Goal: Task Accomplishment & Management: Manage account settings

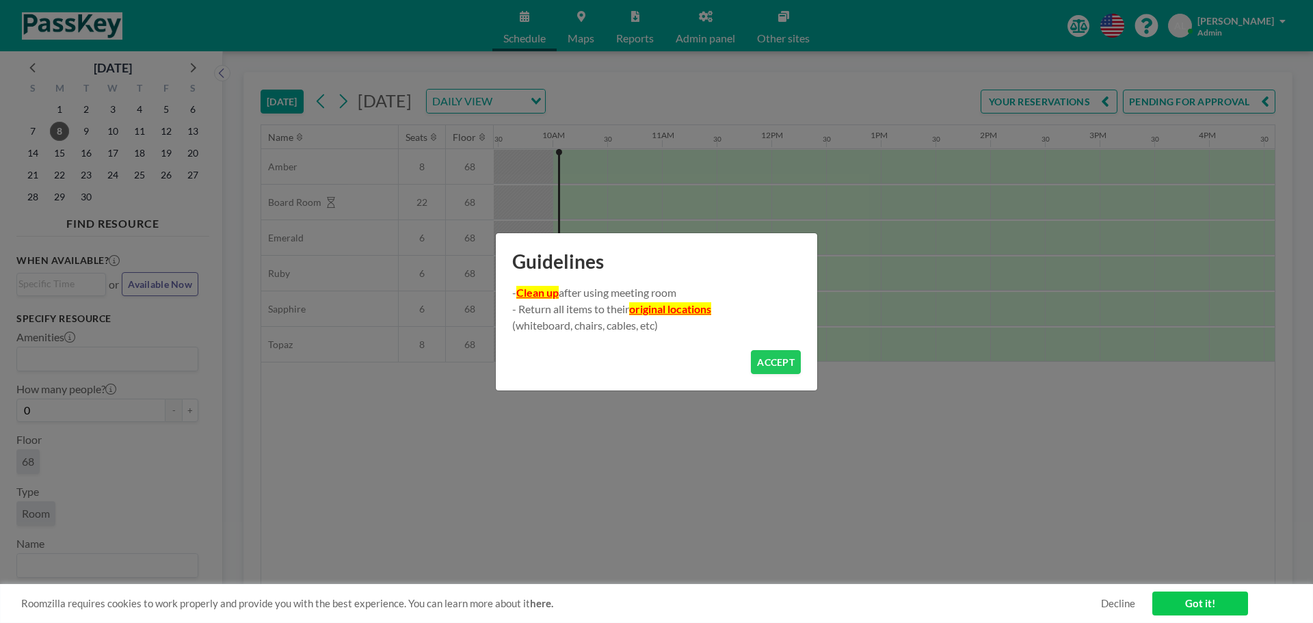
scroll to position [0, 1039]
click at [762, 366] on button "ACCEPT" at bounding box center [776, 362] width 50 height 24
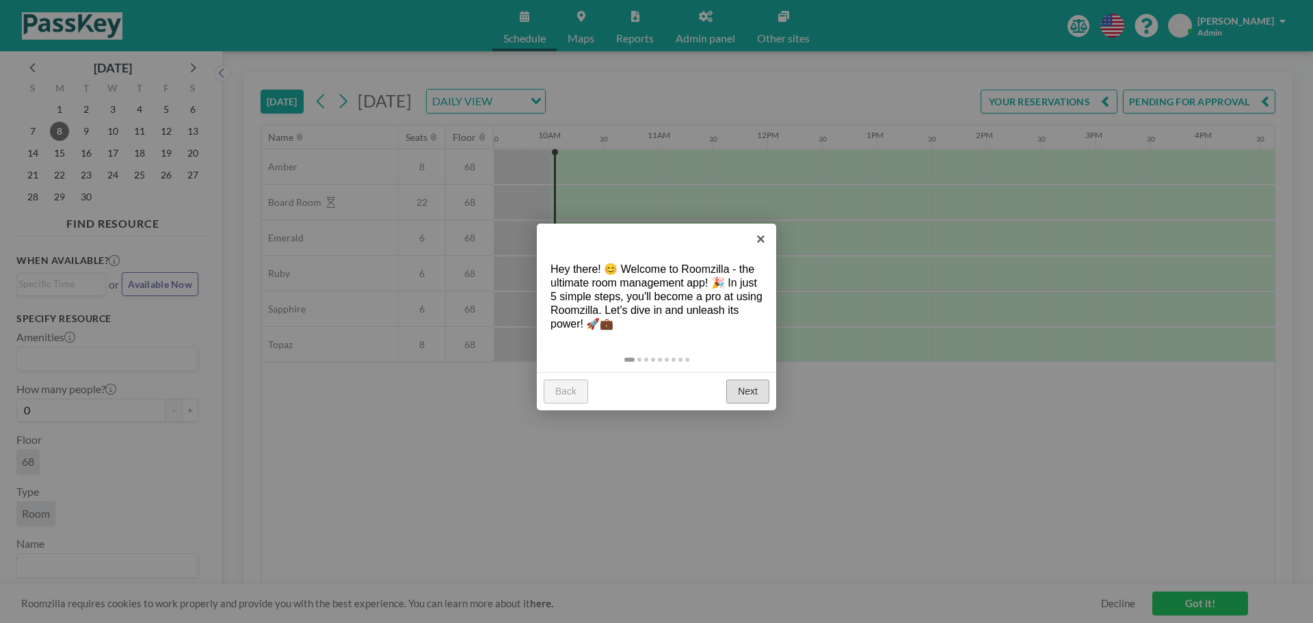
click at [758, 386] on link "Next" at bounding box center [747, 392] width 43 height 25
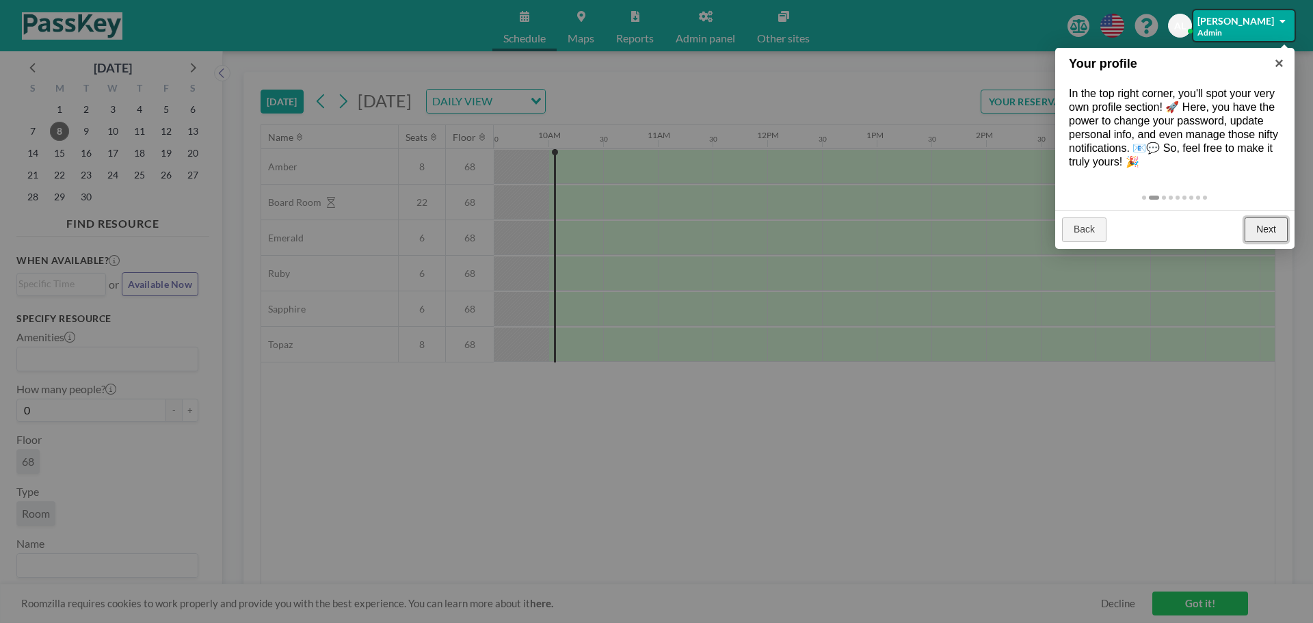
click at [1264, 224] on link "Next" at bounding box center [1266, 229] width 43 height 25
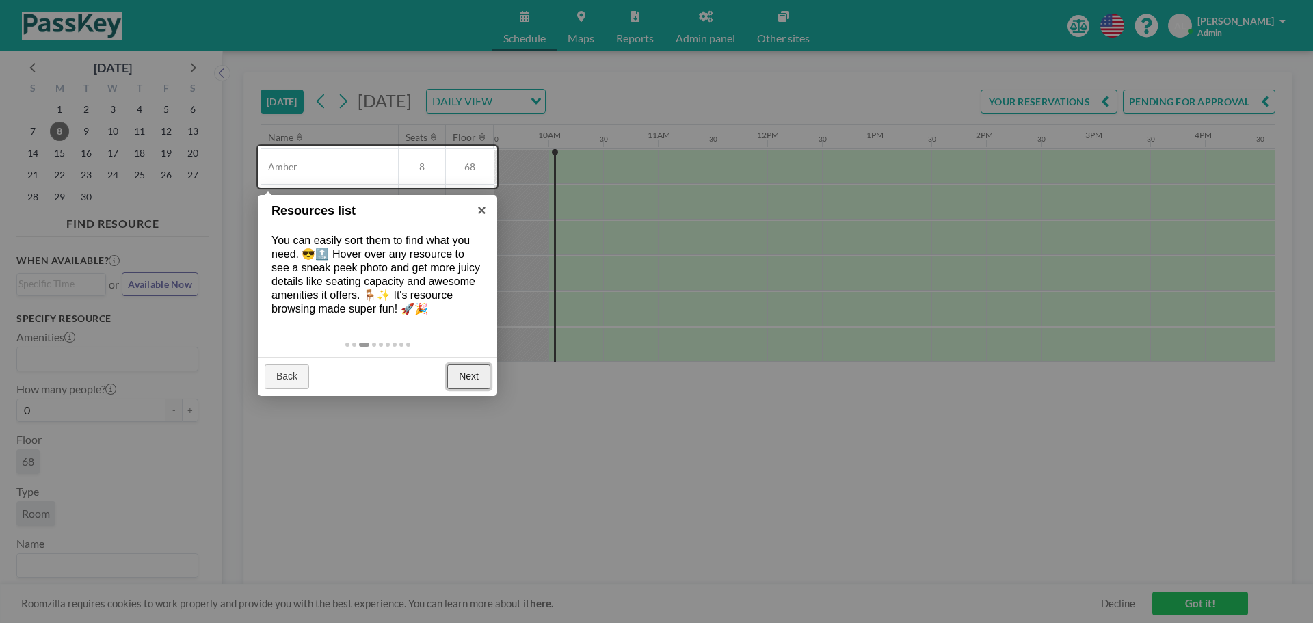
click at [468, 377] on link "Next" at bounding box center [468, 376] width 43 height 25
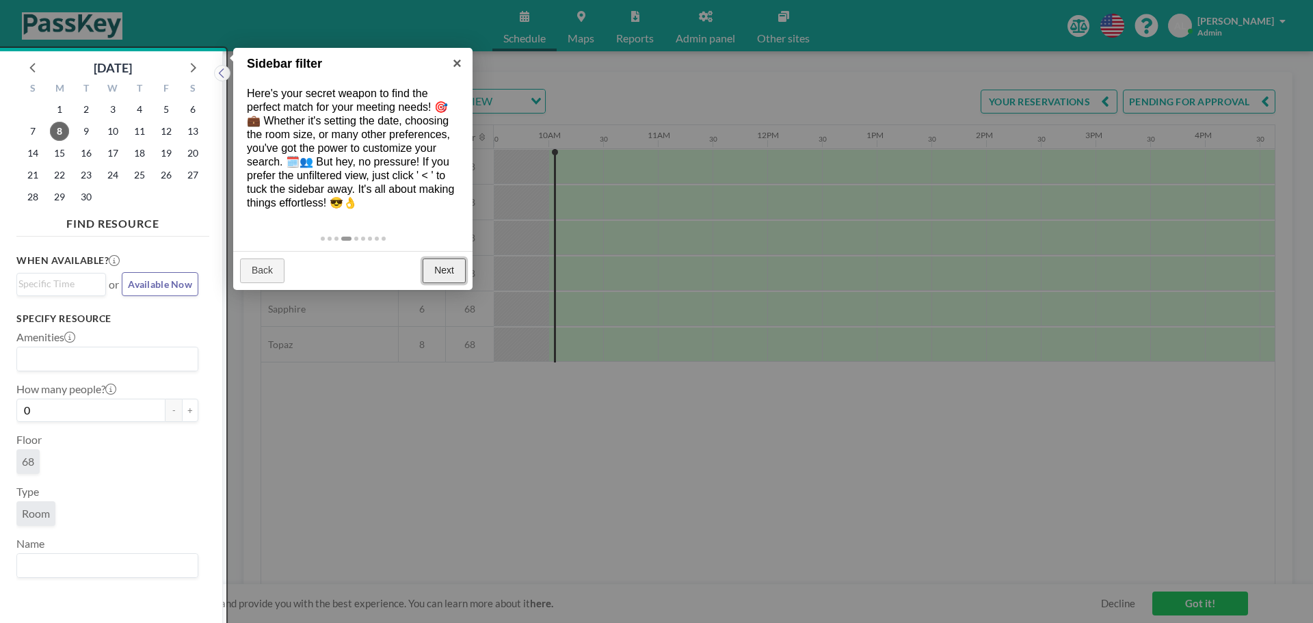
scroll to position [3, 0]
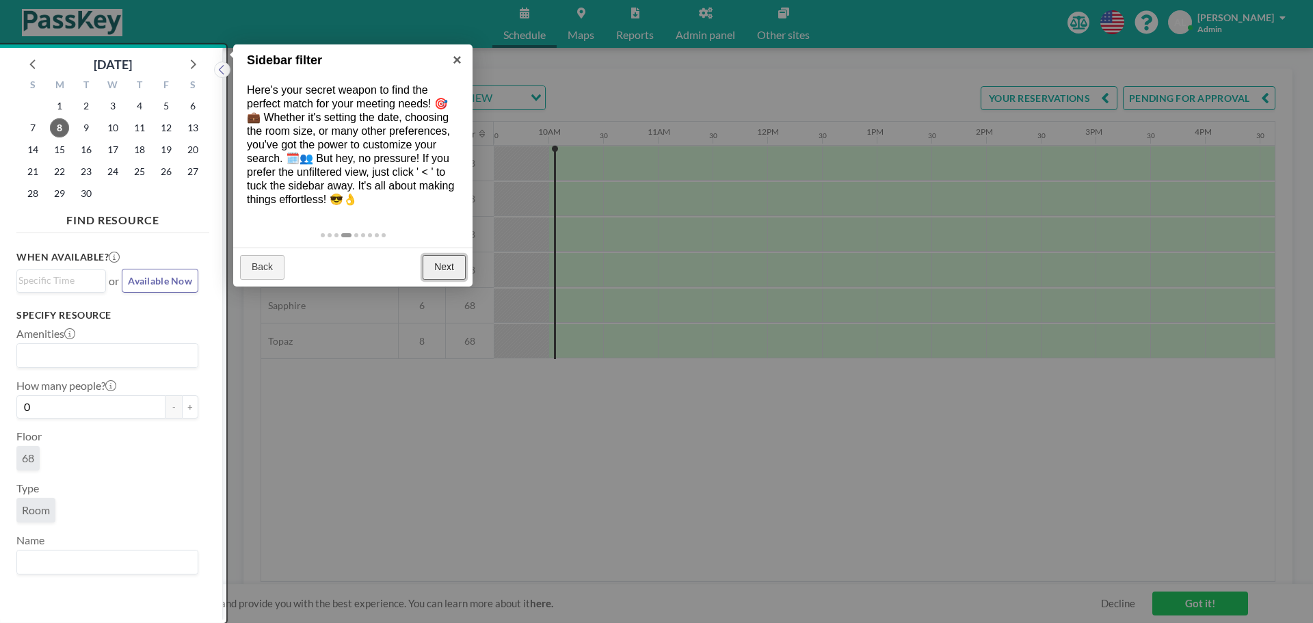
click at [444, 257] on link "Next" at bounding box center [444, 267] width 43 height 25
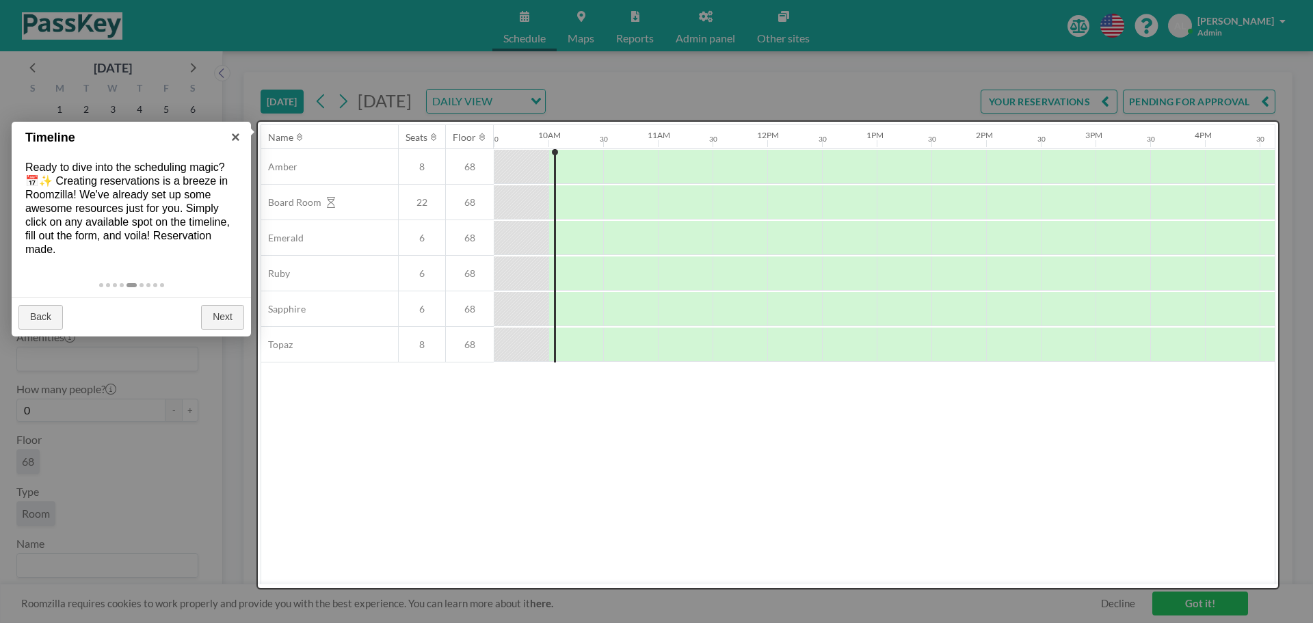
click at [887, 536] on div at bounding box center [768, 355] width 1020 height 466
click at [214, 315] on link "Next" at bounding box center [222, 317] width 43 height 25
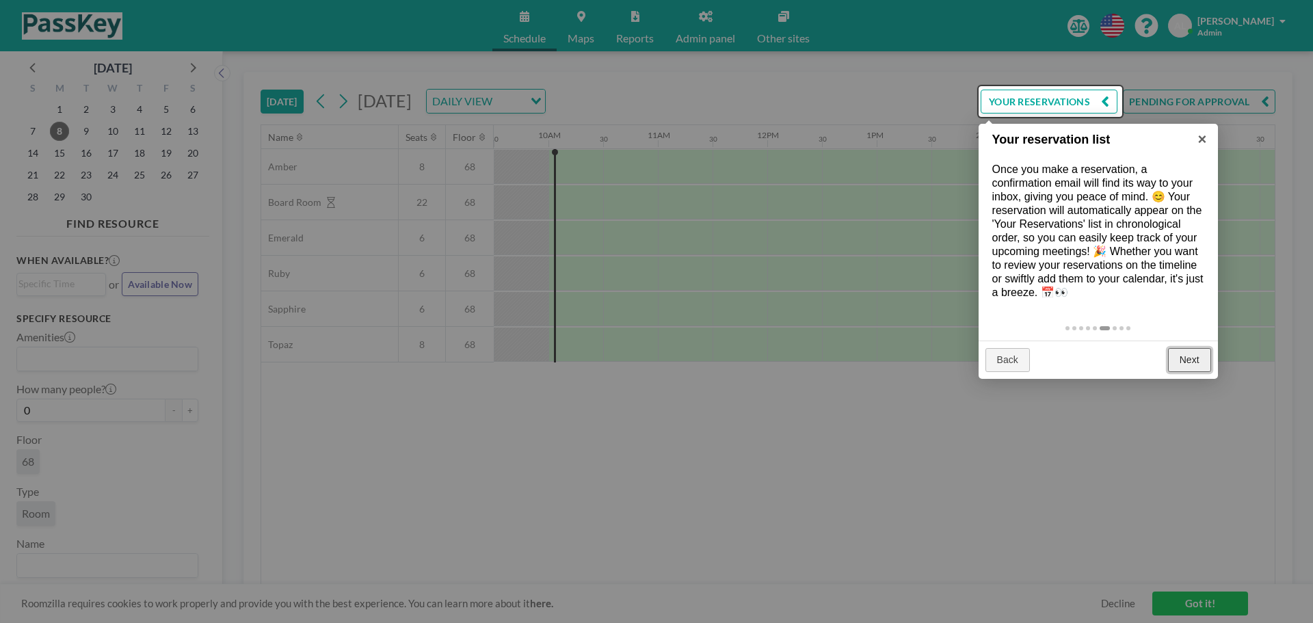
click at [1209, 364] on link "Next" at bounding box center [1189, 360] width 43 height 25
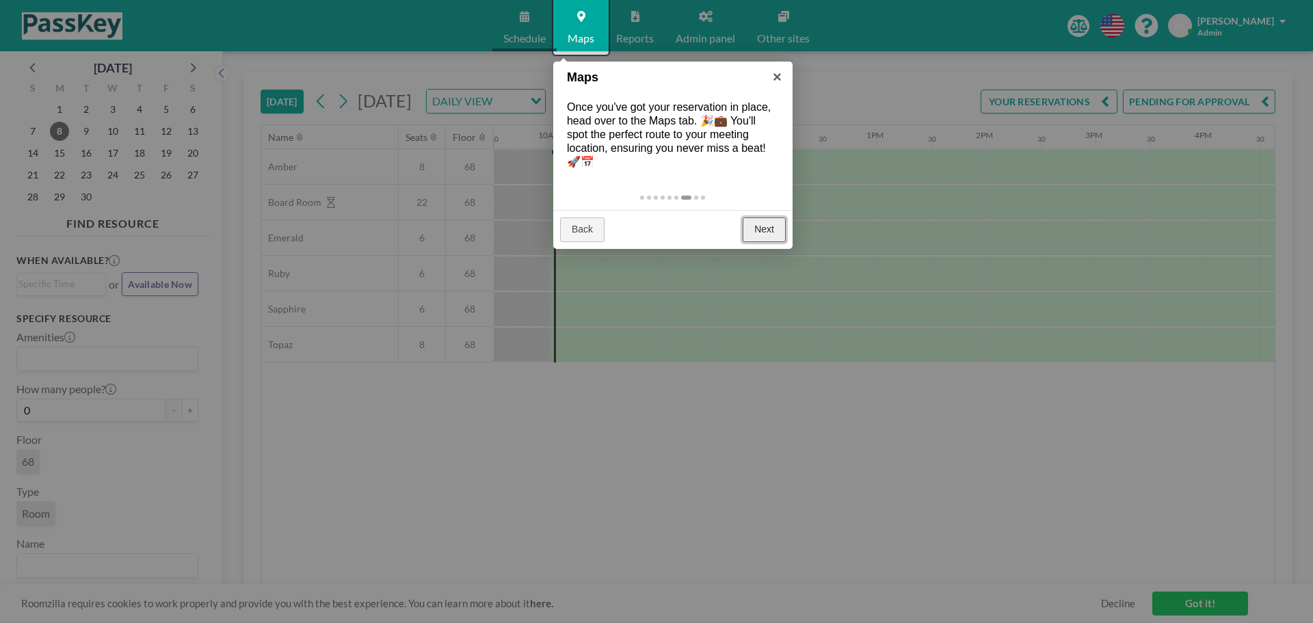
click at [751, 232] on link "Next" at bounding box center [764, 229] width 43 height 25
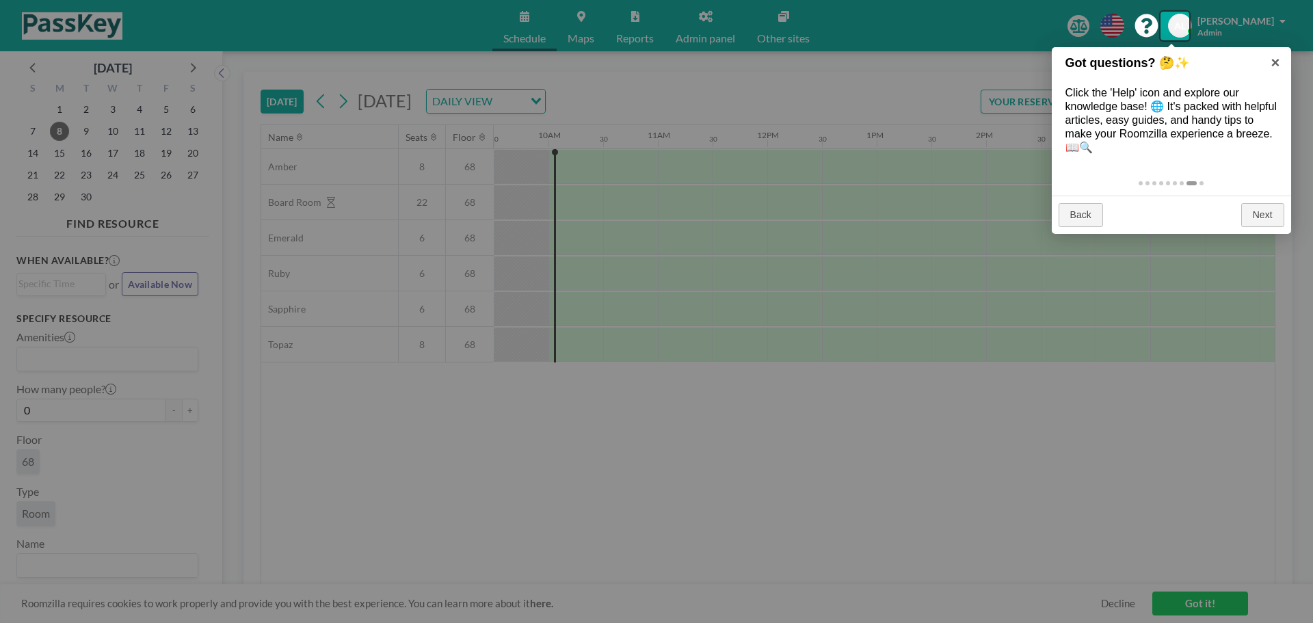
click at [1296, 212] on div at bounding box center [656, 311] width 1313 height 623
click at [1266, 212] on link "Next" at bounding box center [1262, 215] width 43 height 25
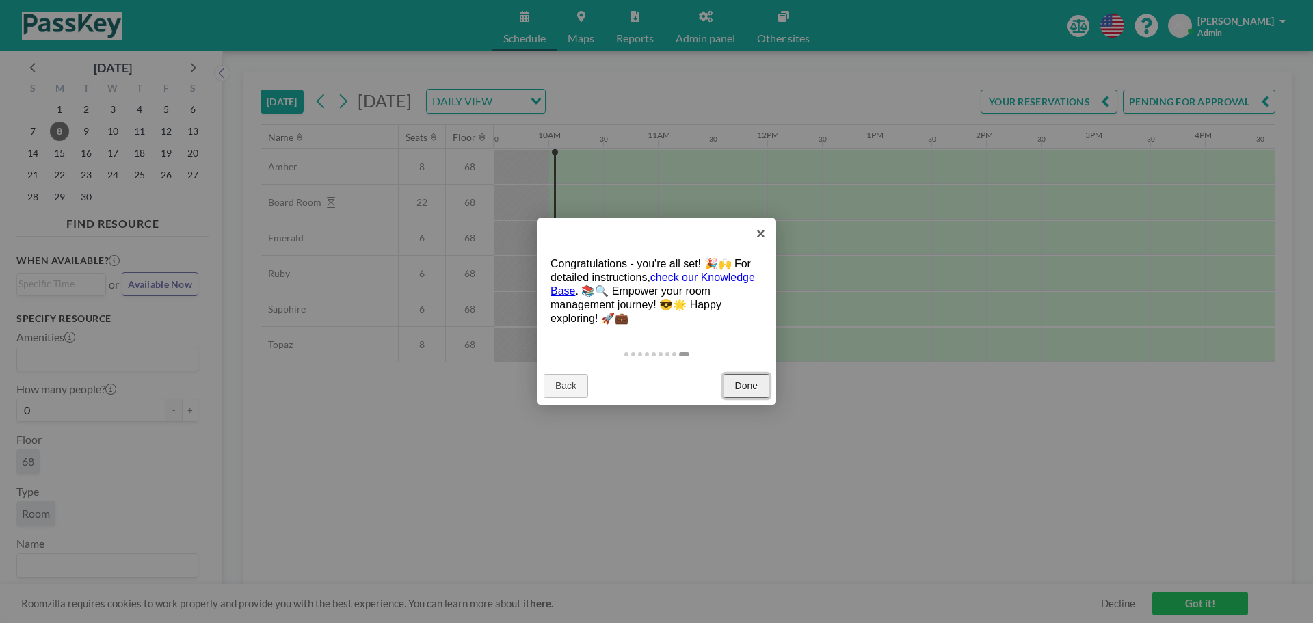
click at [724, 380] on link "Done" at bounding box center [746, 386] width 46 height 25
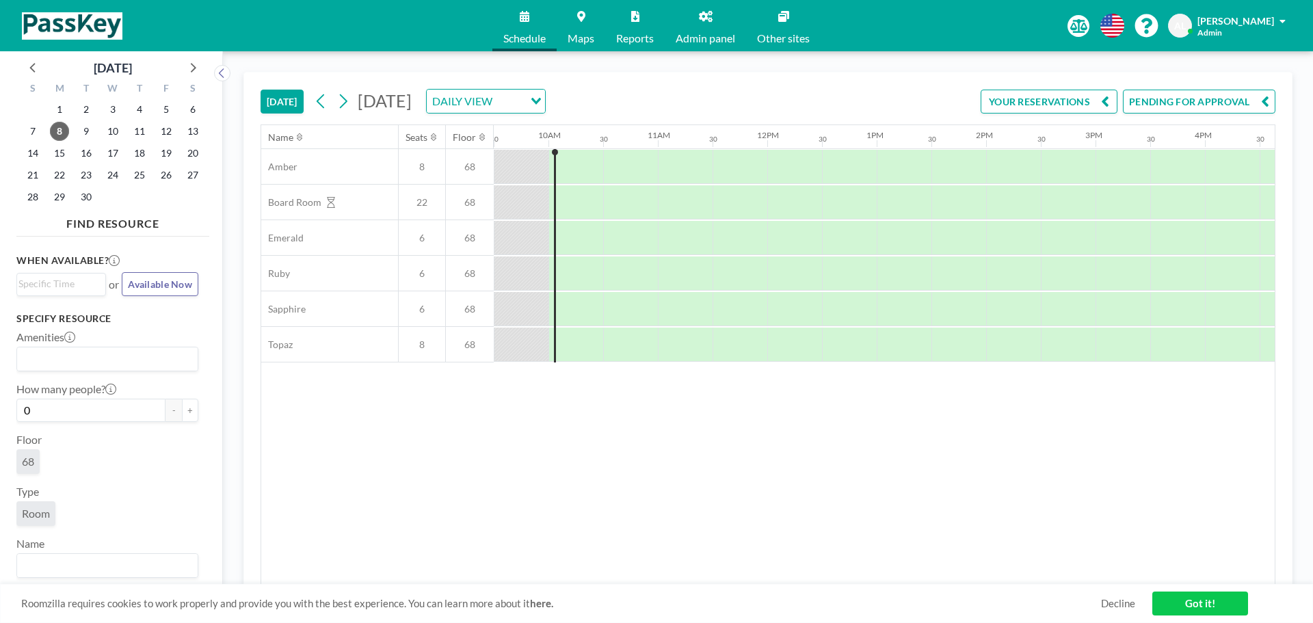
click at [715, 440] on div "Name Seats Floor 12AM 30 1AM 30 2AM 30 3AM 30 4AM 30 5AM 30 6AM 30 7AM 30 8AM 3…" at bounding box center [767, 355] width 1013 height 460
click at [1225, 604] on link "Got it!" at bounding box center [1200, 604] width 96 height 24
click at [708, 36] on span "Admin panel" at bounding box center [705, 38] width 59 height 11
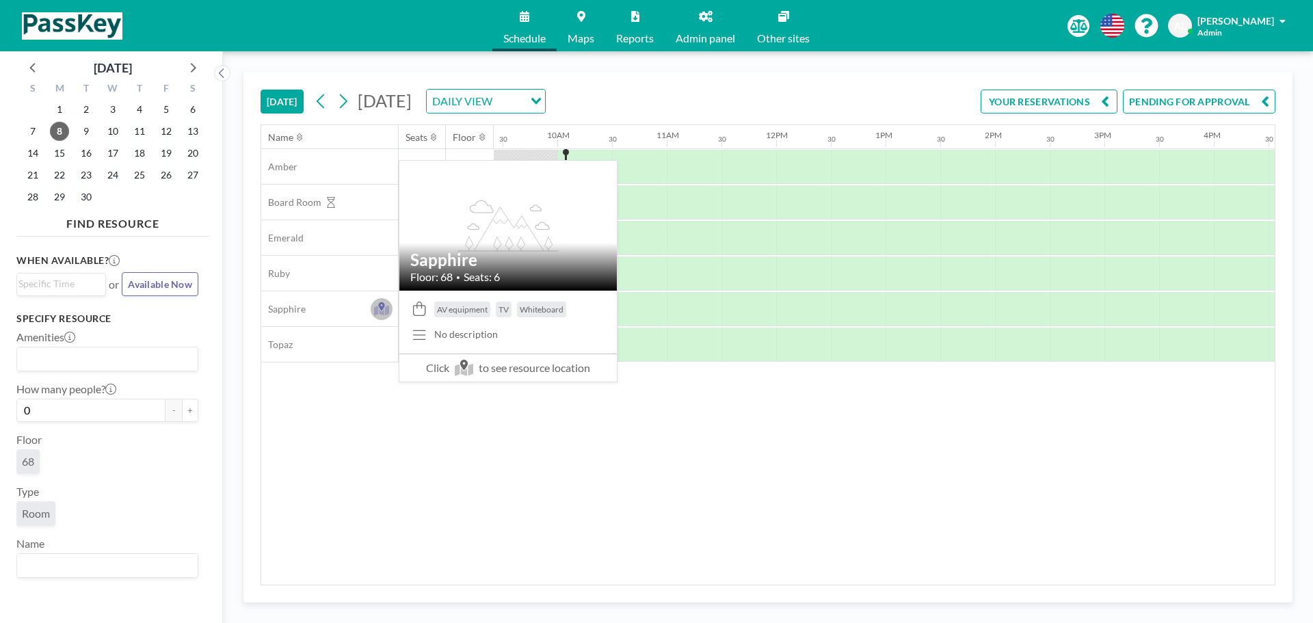
scroll to position [0, 1039]
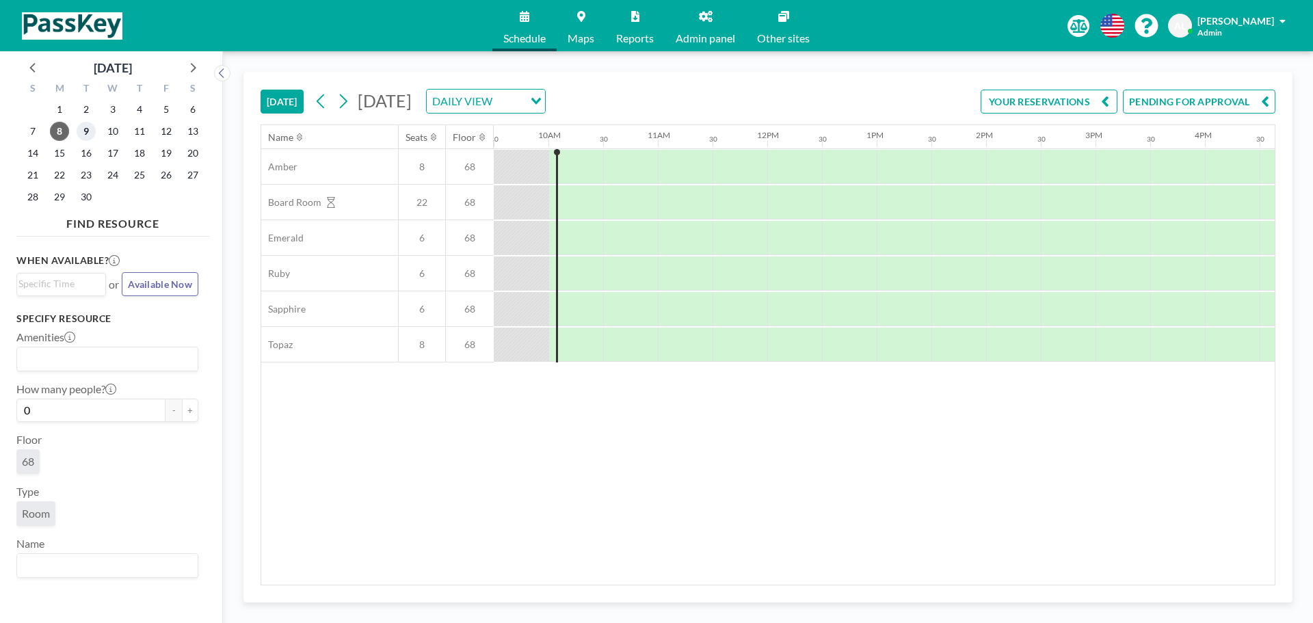
click at [85, 131] on span "9" at bounding box center [86, 131] width 19 height 19
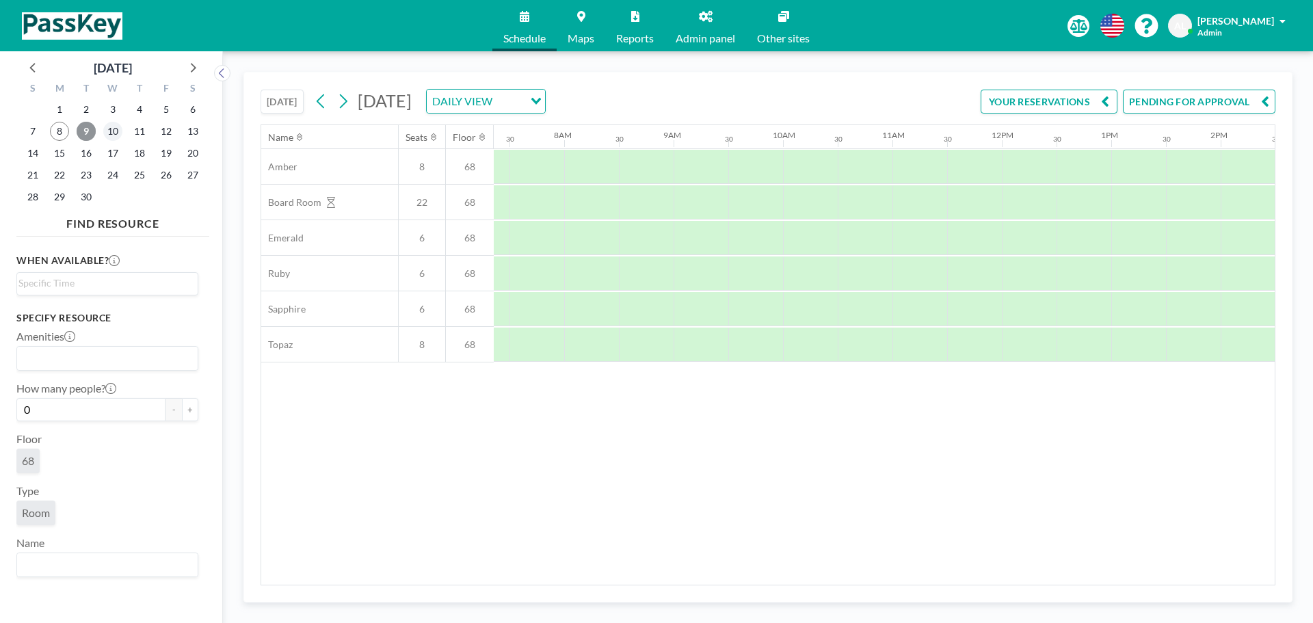
scroll to position [0, 821]
click at [109, 133] on span "10" at bounding box center [112, 131] width 19 height 19
click at [57, 129] on span "8" at bounding box center [59, 131] width 19 height 19
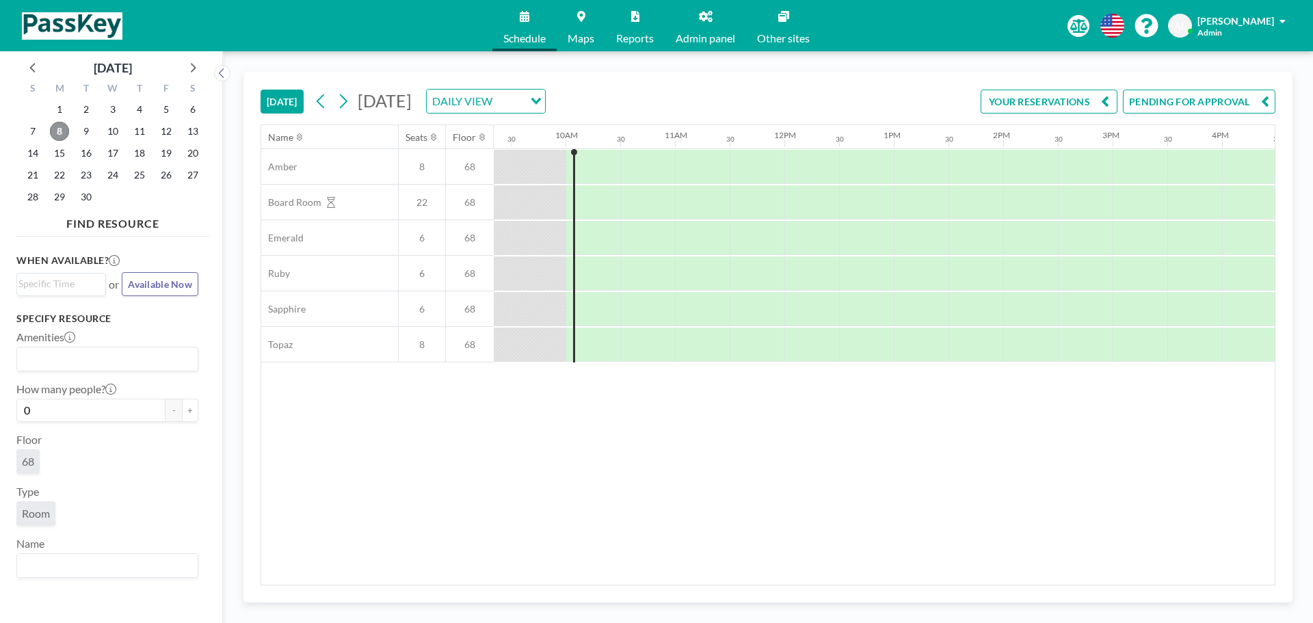
scroll to position [0, 1039]
click at [1260, 98] on button "PENDING FOR APPROVAL" at bounding box center [1199, 102] width 152 height 24
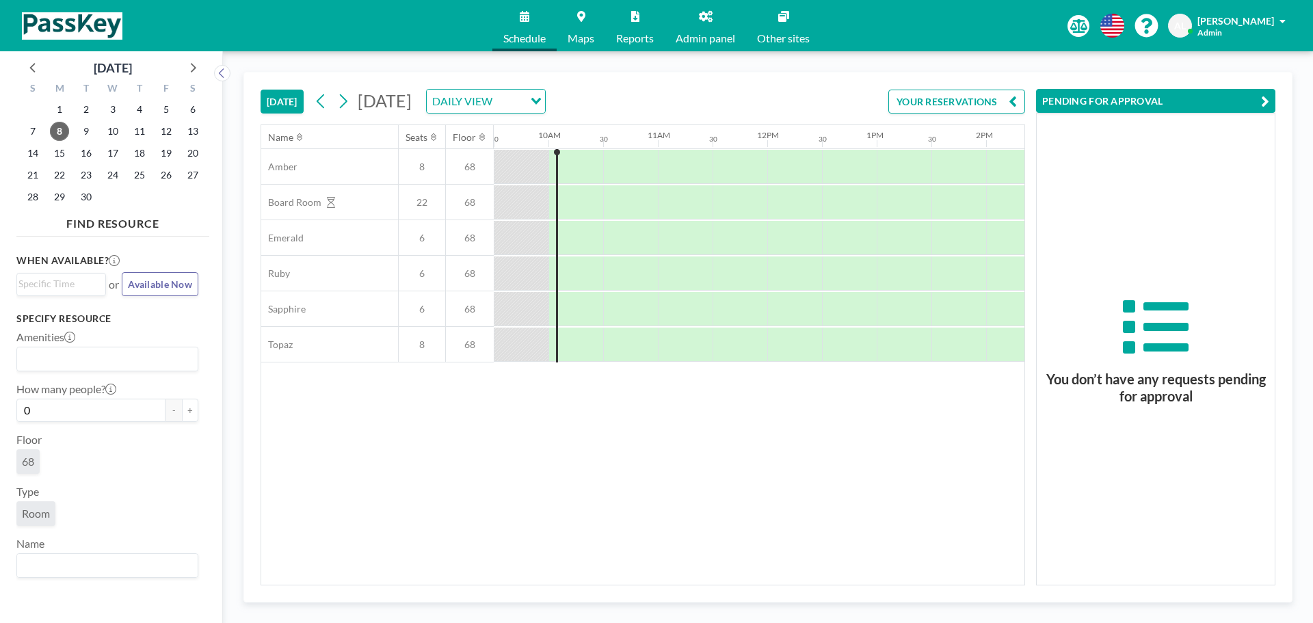
click at [1260, 98] on button "PENDING FOR APPROVAL" at bounding box center [1155, 101] width 239 height 24
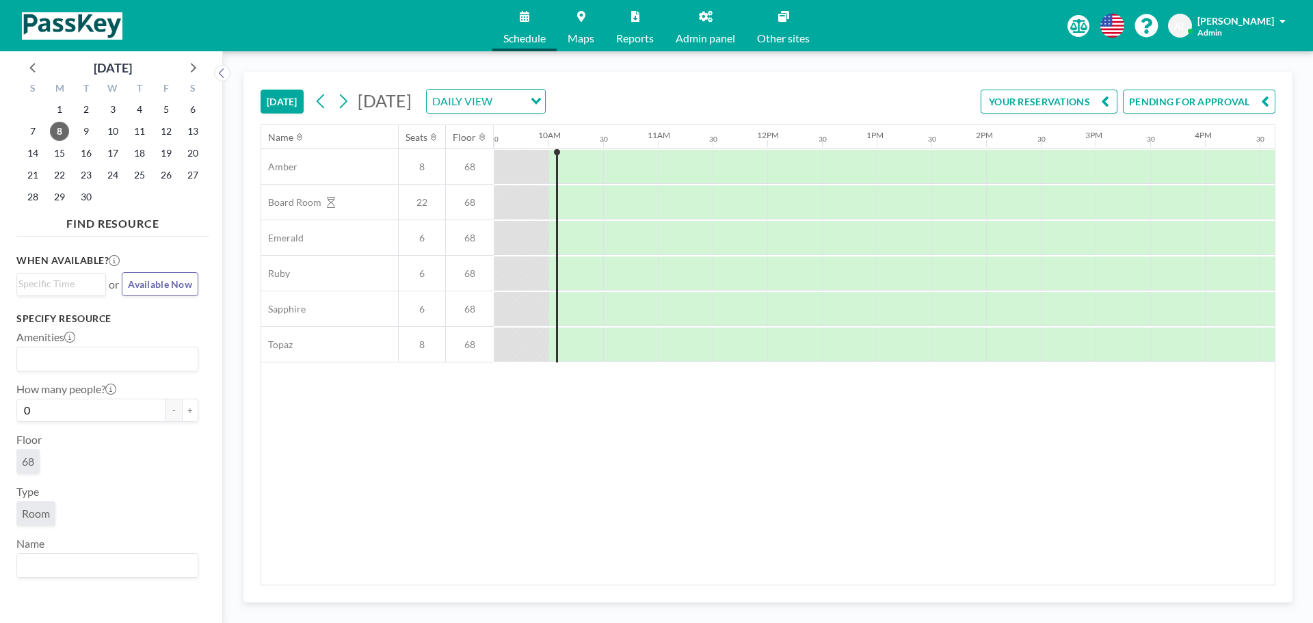
click at [1080, 104] on button "YOUR RESERVATIONS" at bounding box center [1049, 102] width 137 height 24
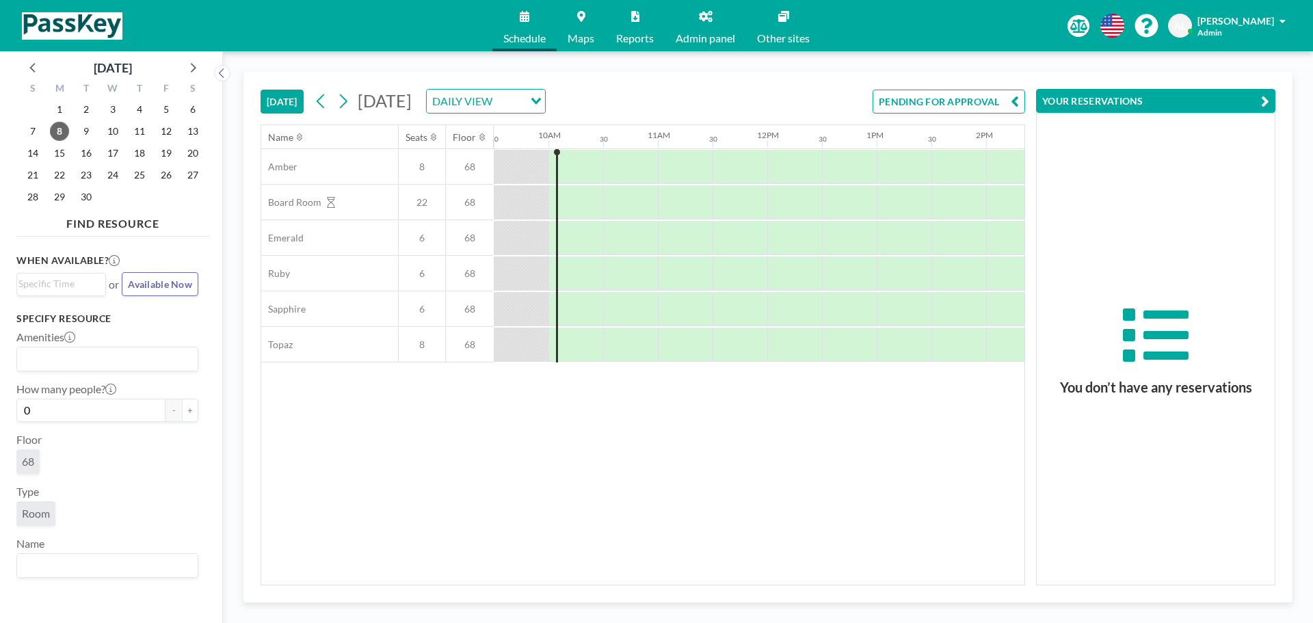
click at [1013, 103] on icon "button" at bounding box center [1015, 101] width 8 height 16
click at [751, 475] on div "Name Seats Floor 12AM 30 1AM 30 2AM 30 3AM 30 4AM 30 5AM 30 6AM 30 7AM 30 8AM 3…" at bounding box center [642, 355] width 763 height 460
